Goal: Task Accomplishment & Management: Use online tool/utility

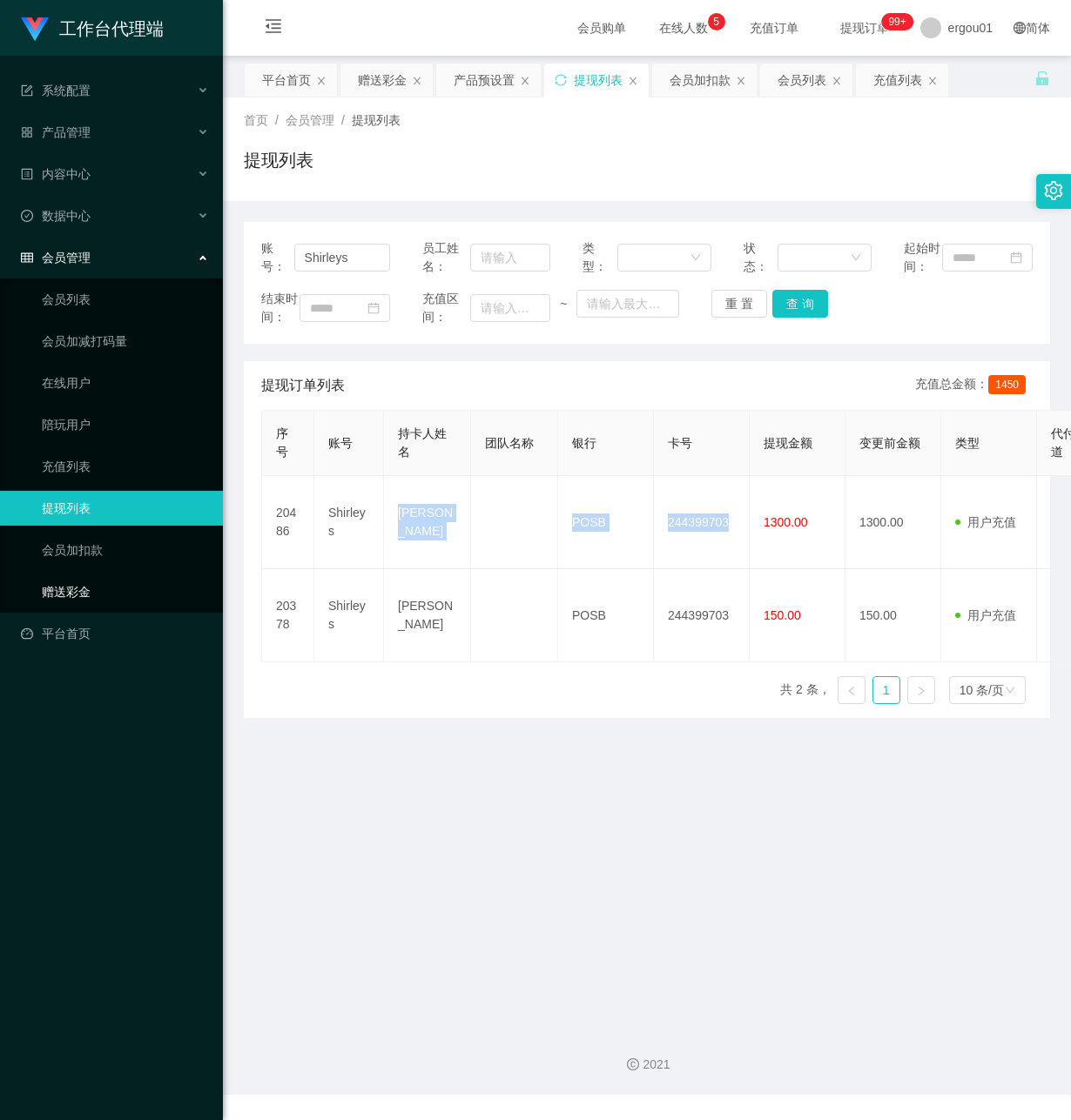
click at [118, 574] on link "赠送彩金" at bounding box center [125, 592] width 167 height 35
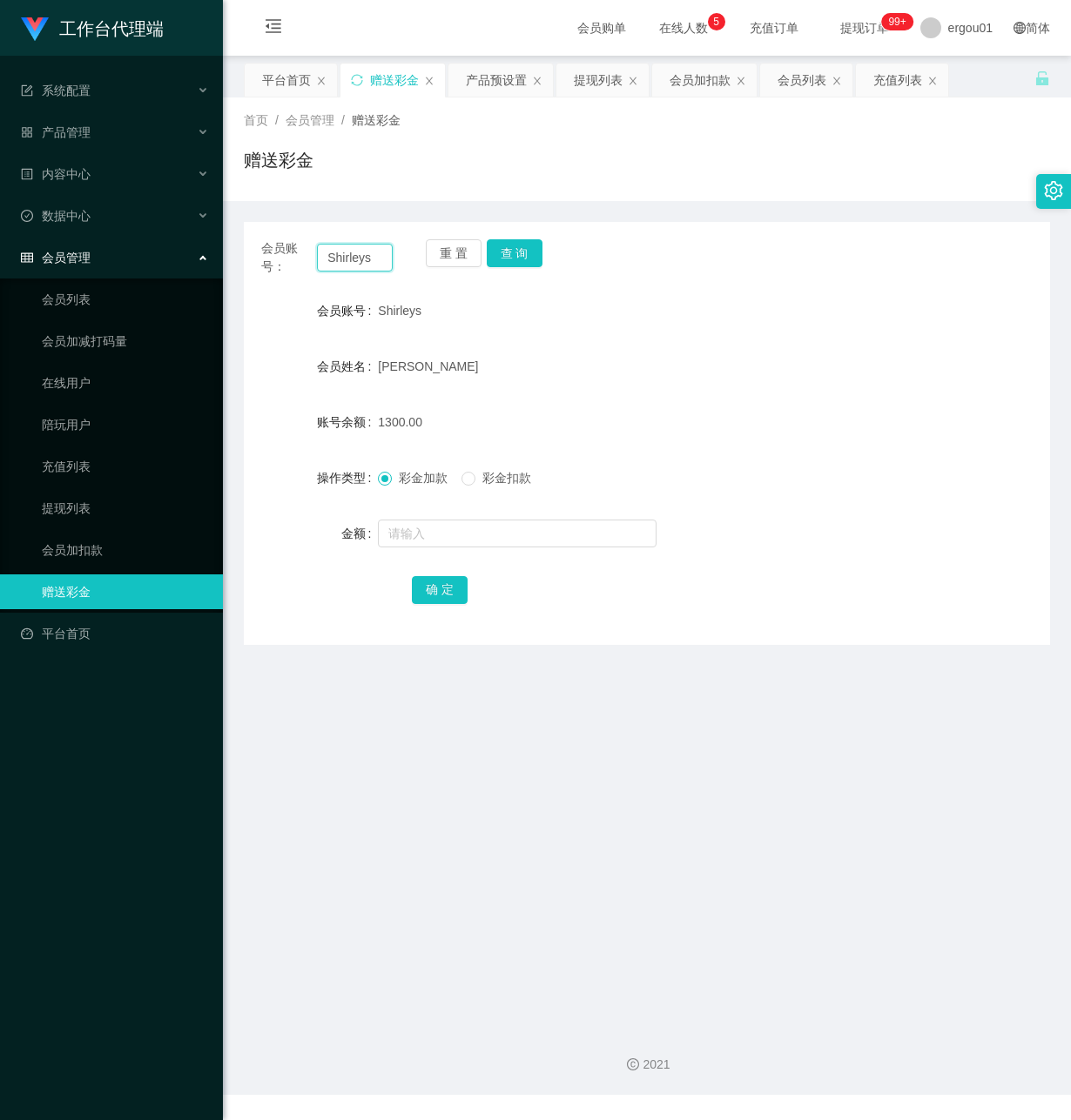
drag, startPoint x: 381, startPoint y: 258, endPoint x: 79, endPoint y: 254, distance: 302.0
click at [79, 252] on section "工作台代理端 系统配置 产品管理 产品列表 产品预设置 开奖记录 注单管理 即时注单 内容中心 数据中心 会员管理 会员列表 会员加减打码量 在线用户 陪玩用…" at bounding box center [536, 548] width 1071 height 1095
click at [512, 253] on button "查 询" at bounding box center [514, 253] width 55 height 28
click at [468, 533] on input "text" at bounding box center [516, 534] width 278 height 28
type input "500"
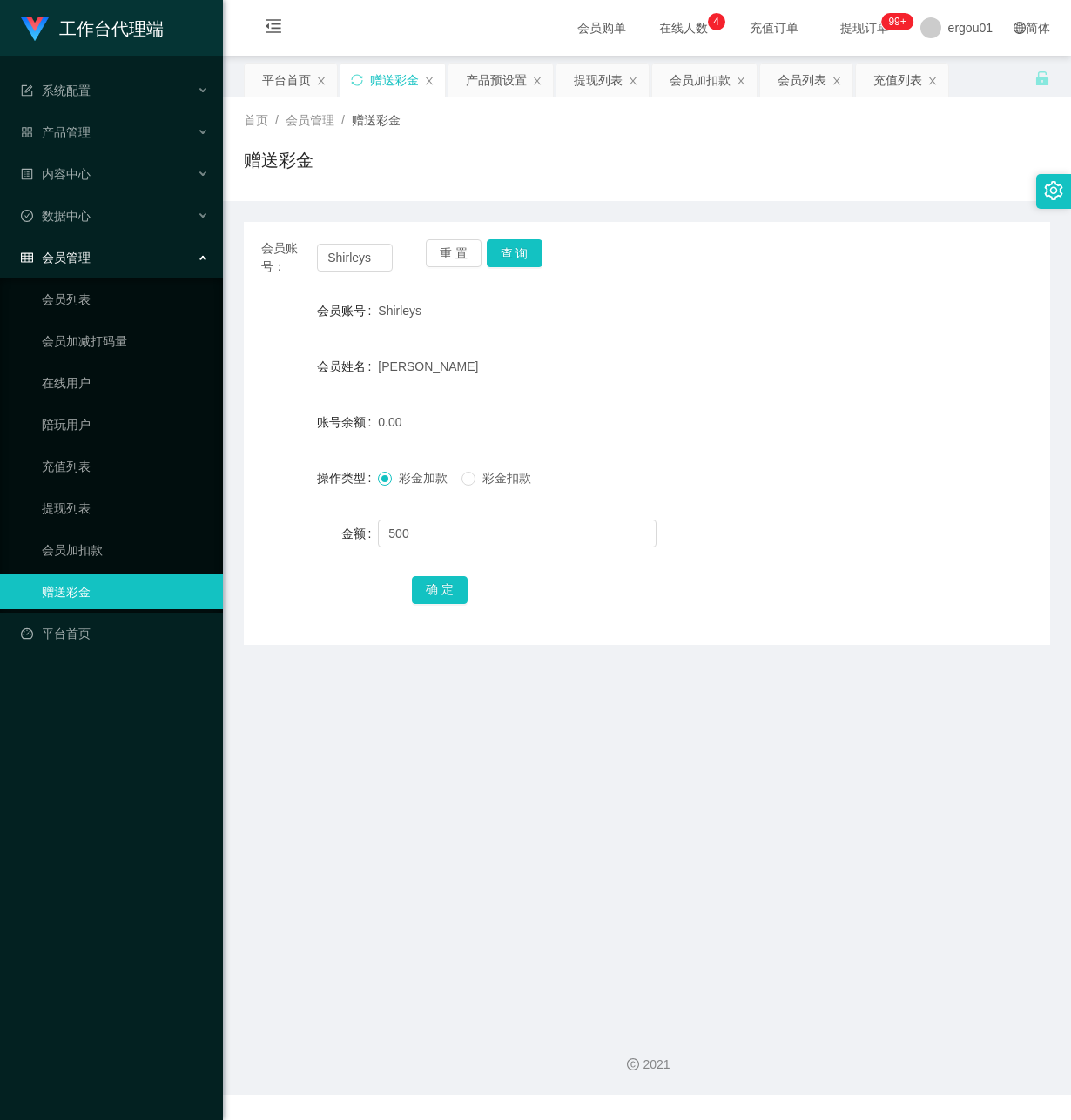
click at [356, 730] on main "关闭左侧 关闭右侧 关闭其它 刷新页面 平台首页 赠送彩金 产品预设置 提现列表 会员加扣款 会员列表 充值列表 首页 / 会员管理 / 赠送彩金 / 赠送彩…" at bounding box center [646, 535] width 848 height 958
click at [435, 576] on button "确 定" at bounding box center [439, 590] width 55 height 28
click at [514, 243] on button "查 询" at bounding box center [514, 253] width 55 height 28
